Goal: Use online tool/utility: Utilize a website feature to perform a specific function

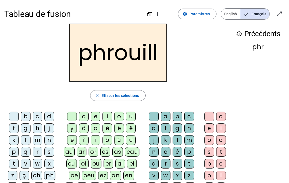
scroll to position [157, 0]
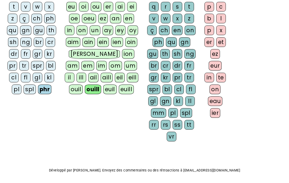
click at [160, 84] on div "spr" at bounding box center [153, 89] width 13 height 10
click at [217, 102] on div "eau" at bounding box center [215, 101] width 15 height 10
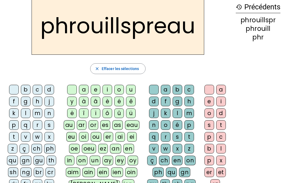
scroll to position [0, 0]
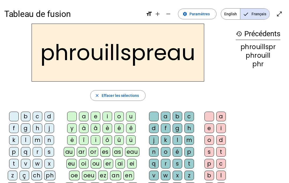
click at [123, 100] on span "button" at bounding box center [117, 95] width 55 height 13
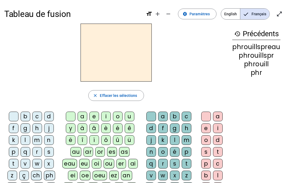
click at [202, 13] on span "Paramètres" at bounding box center [199, 14] width 20 height 6
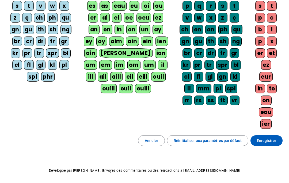
scroll to position [99, 0]
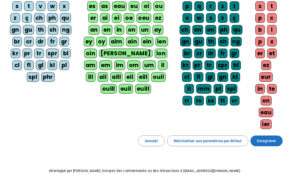
click at [271, 139] on span "Enregistrer" at bounding box center [266, 140] width 19 height 6
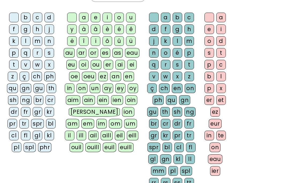
click at [43, 146] on div "phr" at bounding box center [45, 147] width 14 height 10
click at [101, 142] on div "ouill" at bounding box center [92, 147] width 15 height 10
click at [162, 168] on div "mm" at bounding box center [158, 171] width 15 height 10
click at [214, 158] on div "eau" at bounding box center [215, 159] width 15 height 10
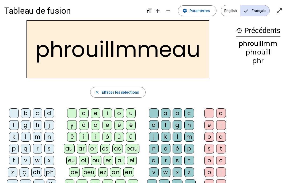
scroll to position [1, 0]
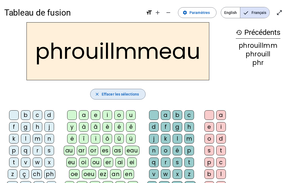
click at [113, 95] on span "Effacer les sélections" at bounding box center [120, 94] width 37 height 6
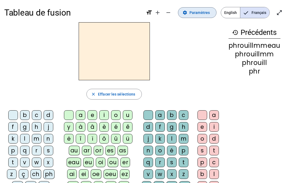
click at [195, 12] on span "Paramètres" at bounding box center [199, 12] width 20 height 6
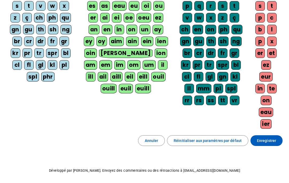
scroll to position [99, 0]
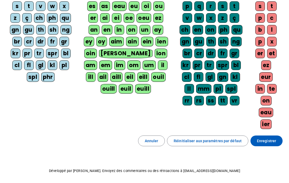
click at [273, 139] on span "Enregistrer" at bounding box center [266, 140] width 19 height 6
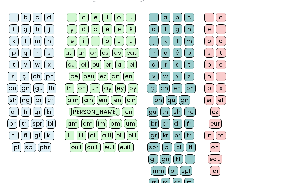
click at [47, 142] on div "phr" at bounding box center [45, 147] width 14 height 10
click at [101, 142] on div "ouill" at bounding box center [92, 147] width 15 height 10
click at [156, 170] on div "mm" at bounding box center [158, 171] width 15 height 10
click at [215, 155] on div "eau" at bounding box center [215, 159] width 15 height 10
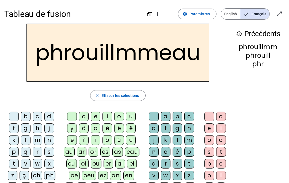
click at [138, 98] on span "Effacer les sélections" at bounding box center [120, 95] width 37 height 6
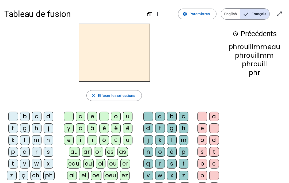
click at [204, 16] on span "Paramètres" at bounding box center [199, 14] width 20 height 6
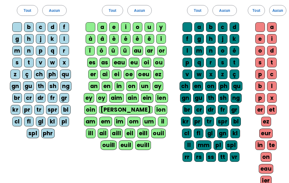
scroll to position [42, 0]
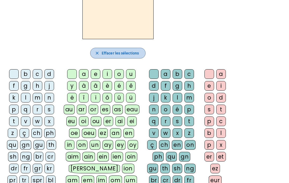
click at [130, 50] on span "Effacer les sélections" at bounding box center [120, 53] width 37 height 6
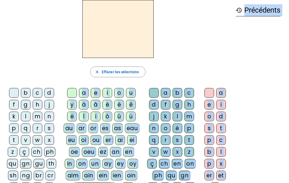
scroll to position [25, 0]
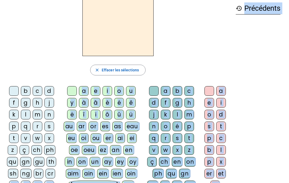
click at [112, 130] on letter-bubble "as" at bounding box center [118, 127] width 13 height 12
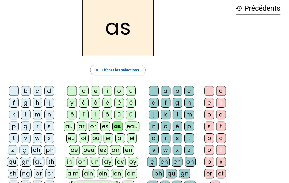
click at [111, 133] on div "er" at bounding box center [109, 138] width 10 height 10
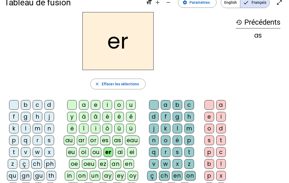
scroll to position [13, 0]
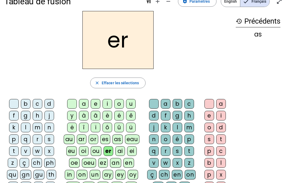
click at [97, 134] on div "or" at bounding box center [94, 139] width 10 height 10
click at [179, 138] on div "é" at bounding box center [178, 139] width 10 height 10
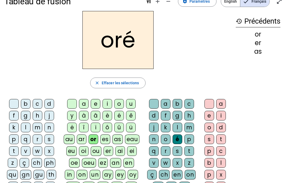
click at [162, 145] on letter-bubble "o" at bounding box center [167, 140] width 12 height 12
click at [136, 151] on div "ei" at bounding box center [132, 151] width 10 height 10
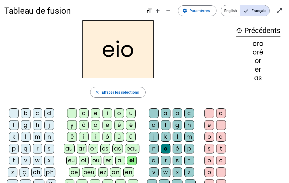
scroll to position [4, 0]
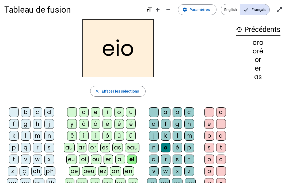
click at [204, 5] on span at bounding box center [197, 9] width 38 height 13
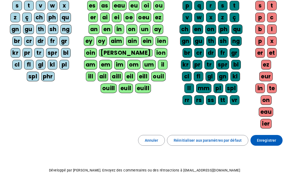
scroll to position [99, 0]
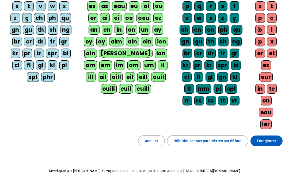
click at [267, 141] on span "Enregistrer" at bounding box center [266, 140] width 19 height 6
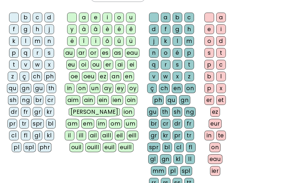
click at [41, 145] on div "phr" at bounding box center [45, 147] width 14 height 10
click at [101, 142] on div "ouill" at bounding box center [92, 147] width 15 height 10
click at [162, 168] on div "mm" at bounding box center [158, 171] width 15 height 10
click at [219, 158] on div "eau" at bounding box center [215, 159] width 15 height 10
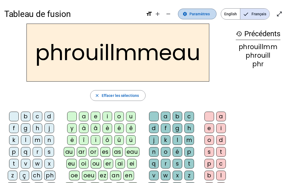
click at [197, 16] on span "Paramètres" at bounding box center [199, 14] width 20 height 6
click at [198, 14] on span "Paramètres" at bounding box center [199, 14] width 20 height 6
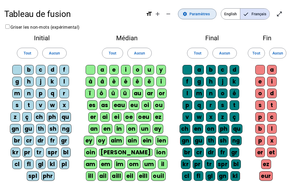
click at [197, 14] on span "Paramètres" at bounding box center [199, 14] width 20 height 6
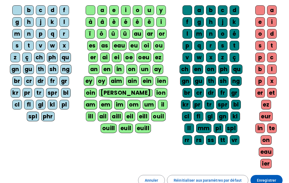
scroll to position [61, 0]
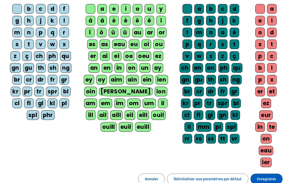
click at [269, 179] on span "Enregistrer" at bounding box center [266, 178] width 19 height 6
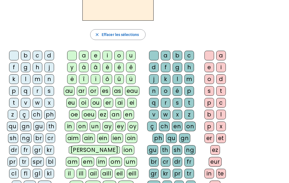
click at [48, 181] on div "phr" at bounding box center [45, 185] width 14 height 10
click at [118, 182] on div "euill" at bounding box center [125, 185] width 15 height 10
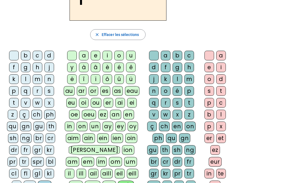
click at [160, 180] on div "spr" at bounding box center [153, 185] width 13 height 10
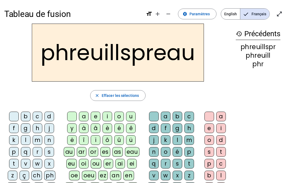
click at [121, 92] on span "button" at bounding box center [117, 95] width 55 height 13
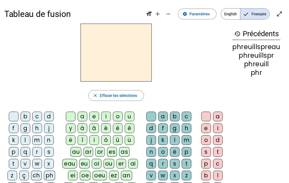
click at [191, 14] on span "Paramètres" at bounding box center [199, 14] width 20 height 6
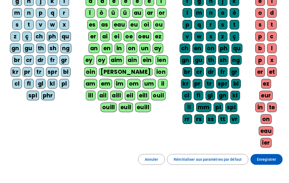
scroll to position [84, 0]
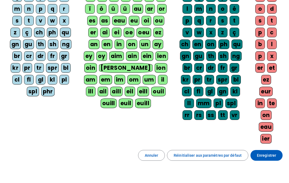
click at [267, 152] on span "Enregistrer" at bounding box center [266, 155] width 19 height 6
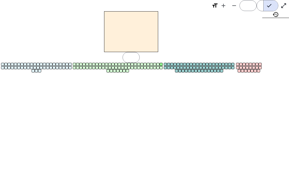
scroll to position [7, 71]
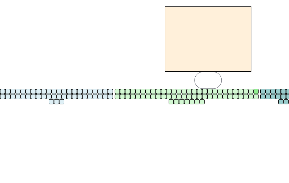
click at [38, 69] on div "phr" at bounding box center [38, 70] width 3 height 3
click at [115, 63] on div "î" at bounding box center [114, 64] width 3 height 3
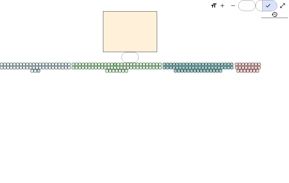
click at [238, 26] on div "phrî" at bounding box center [130, 31] width 262 height 41
click at [221, 6] on mat-icon "add" at bounding box center [222, 5] width 6 height 6
click at [226, 7] on mat-icon "add" at bounding box center [222, 5] width 6 height 6
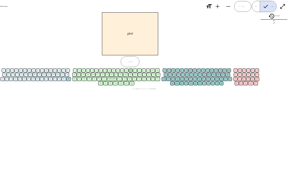
click at [221, 9] on mat-icon "add" at bounding box center [217, 6] width 6 height 6
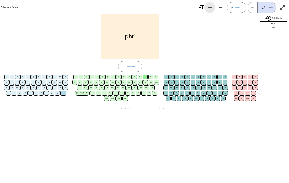
click at [219, 6] on mat-icon "remove" at bounding box center [220, 7] width 6 height 6
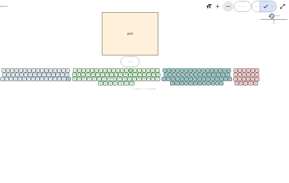
click at [211, 9] on span "Augmenter la taille de la police" at bounding box center [217, 6] width 13 height 13
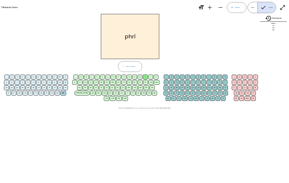
click at [212, 7] on mat-icon "add" at bounding box center [210, 7] width 6 height 6
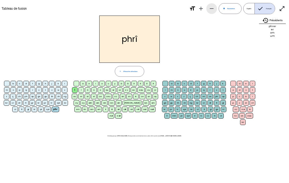
click at [212, 9] on mat-icon "remove" at bounding box center [211, 8] width 6 height 6
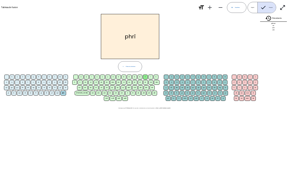
click at [215, 3] on span "Diminuer la taille de la police" at bounding box center [220, 7] width 13 height 13
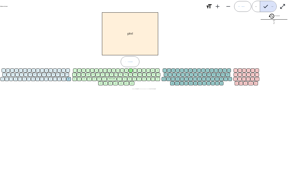
click at [213, 7] on span "Augmenter la taille de la police" at bounding box center [217, 6] width 13 height 13
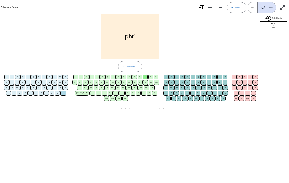
click at [210, 6] on mat-icon "add" at bounding box center [210, 7] width 6 height 6
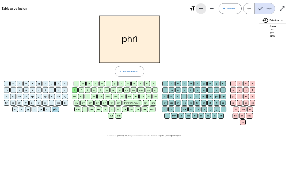
click at [201, 9] on mat-icon "add" at bounding box center [201, 8] width 6 height 6
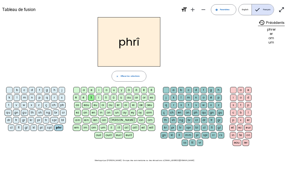
click at [185, 11] on mat-icon "format_size" at bounding box center [184, 9] width 6 height 6
click at [193, 11] on mat-icon "add" at bounding box center [192, 9] width 6 height 6
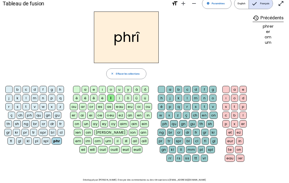
click at [184, 7] on mat-icon "add" at bounding box center [183, 3] width 6 height 6
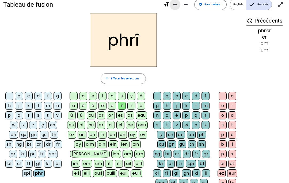
click at [170, 11] on span "Augmenter la taille de la police" at bounding box center [175, 4] width 13 height 13
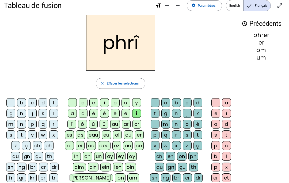
click at [166, 12] on span "Augmenter la taille de la police" at bounding box center [167, 5] width 13 height 13
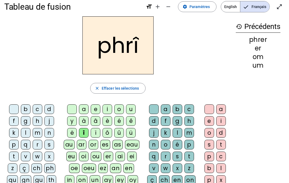
scroll to position [1, 0]
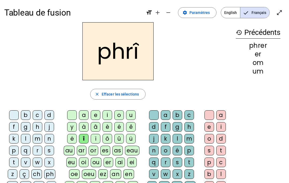
click at [203, 15] on span "Paramètres" at bounding box center [199, 12] width 20 height 6
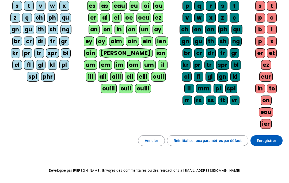
scroll to position [99, 0]
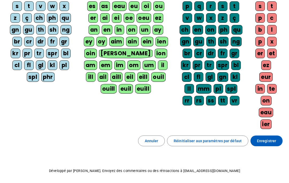
click at [272, 143] on span "Enregistrer" at bounding box center [266, 140] width 19 height 6
